Goal: Navigation & Orientation: Find specific page/section

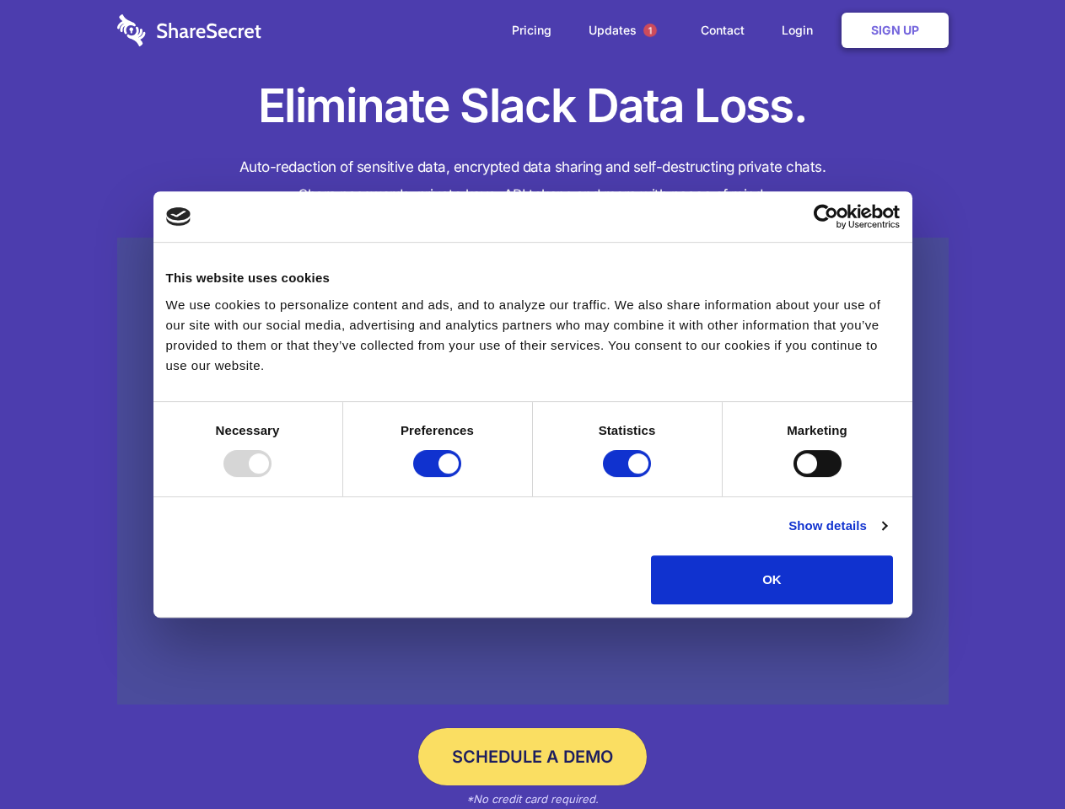
click at [271, 477] on div at bounding box center [247, 463] width 48 height 27
click at [461, 477] on input "Preferences" at bounding box center [437, 463] width 48 height 27
checkbox input "false"
click at [629, 477] on input "Statistics" at bounding box center [627, 463] width 48 height 27
checkbox input "false"
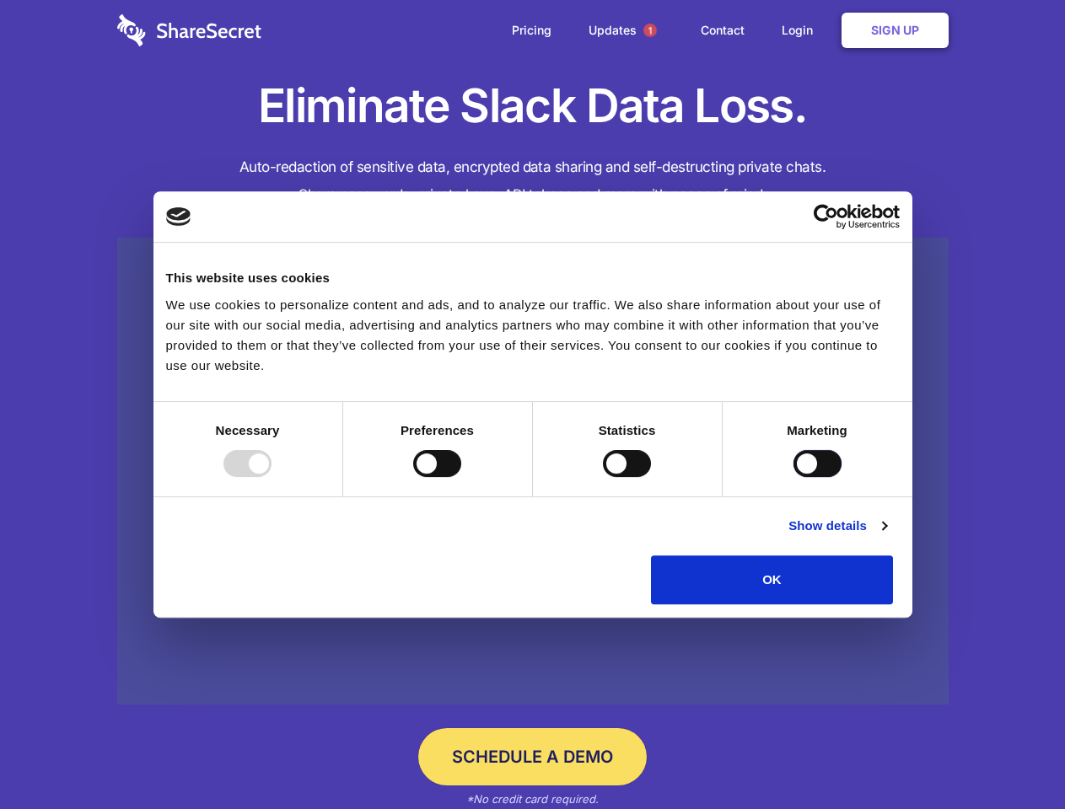
click at [793, 477] on input "Marketing" at bounding box center [817, 463] width 48 height 27
checkbox input "true"
click at [886, 536] on link "Show details" at bounding box center [837, 526] width 98 height 20
click at [0, 0] on li "Necessary 7 Necessary cookies help make a website usable by enabling basic func…" at bounding box center [0, 0] width 0 height 0
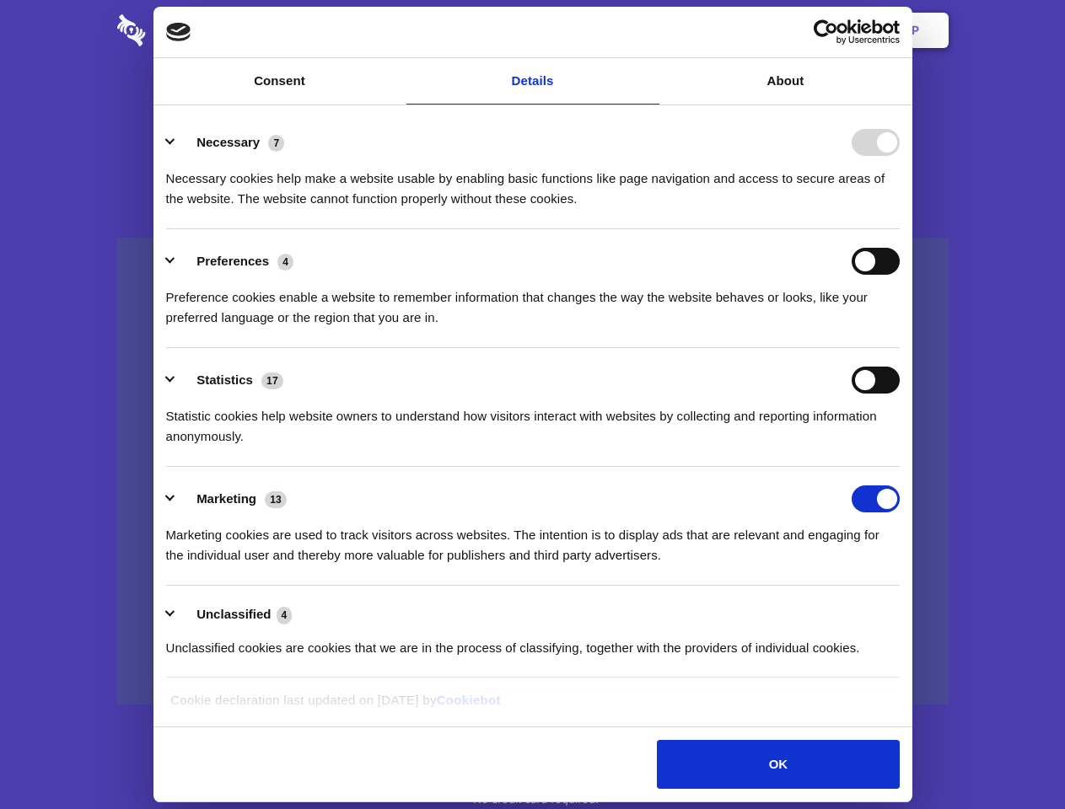
click at [649, 30] on span "1" at bounding box center [649, 30] width 13 height 13
